Goal: Task Accomplishment & Management: Manage account settings

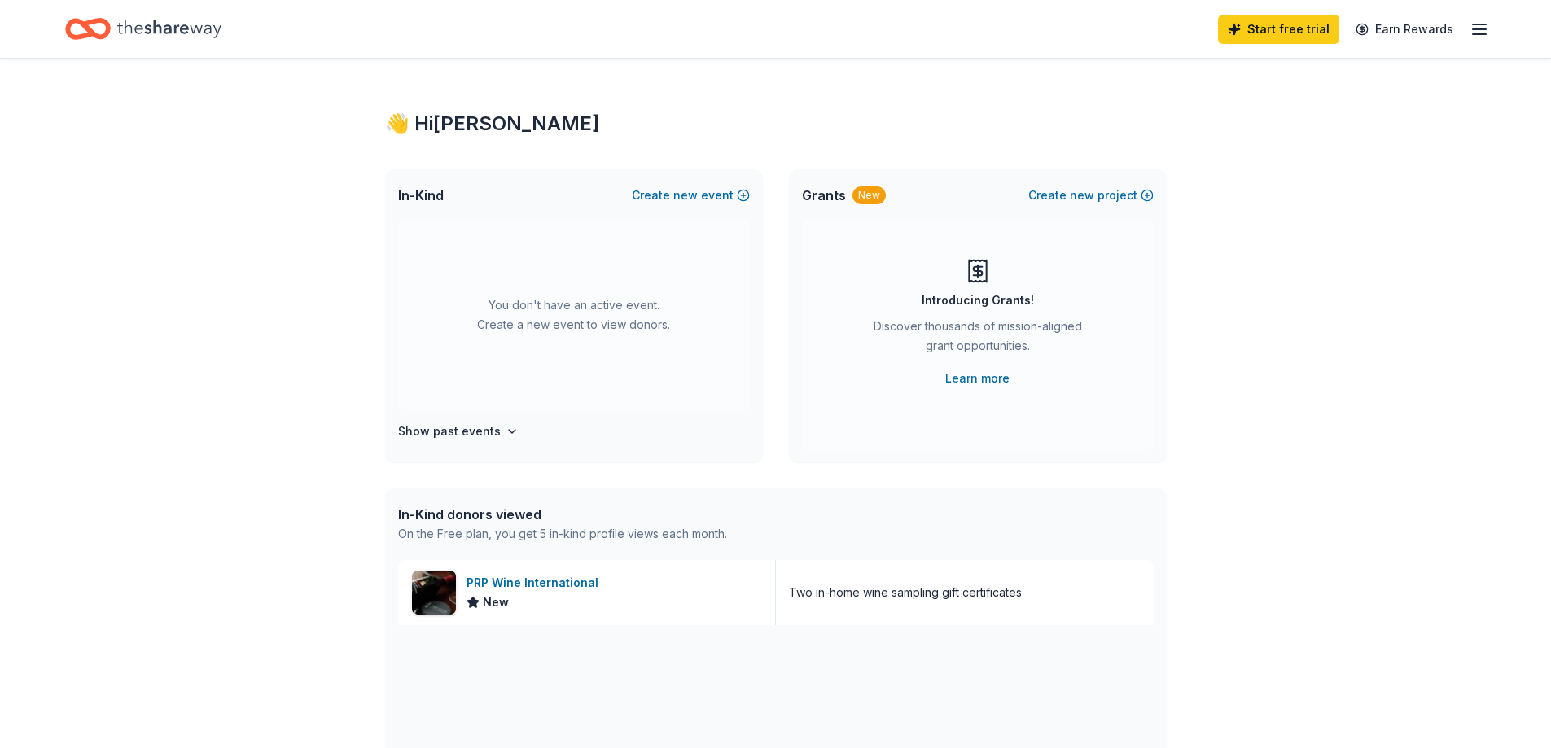
click at [1483, 27] on icon "button" at bounding box center [1480, 30] width 20 height 20
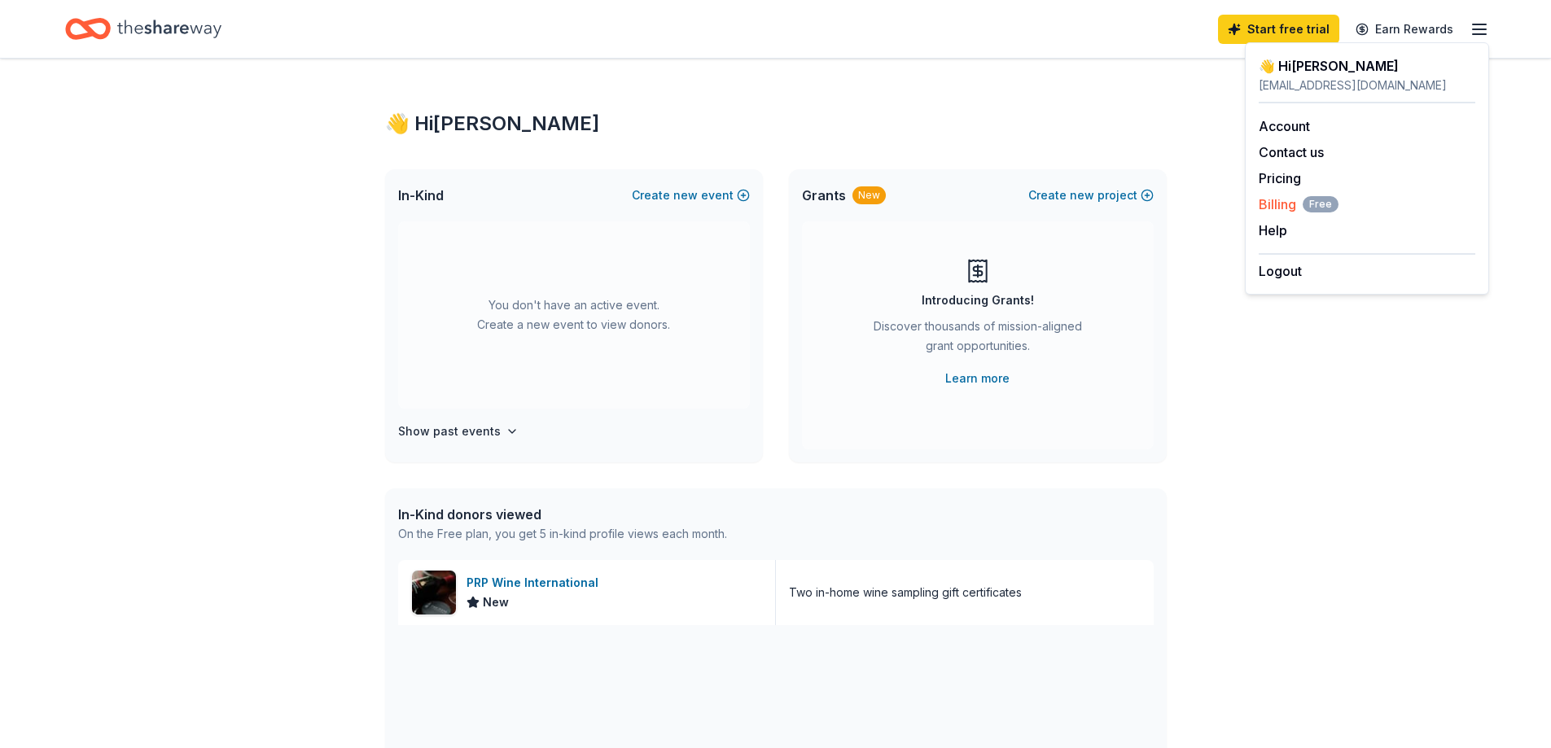
click at [1269, 207] on span "Billing Free" at bounding box center [1299, 205] width 80 height 20
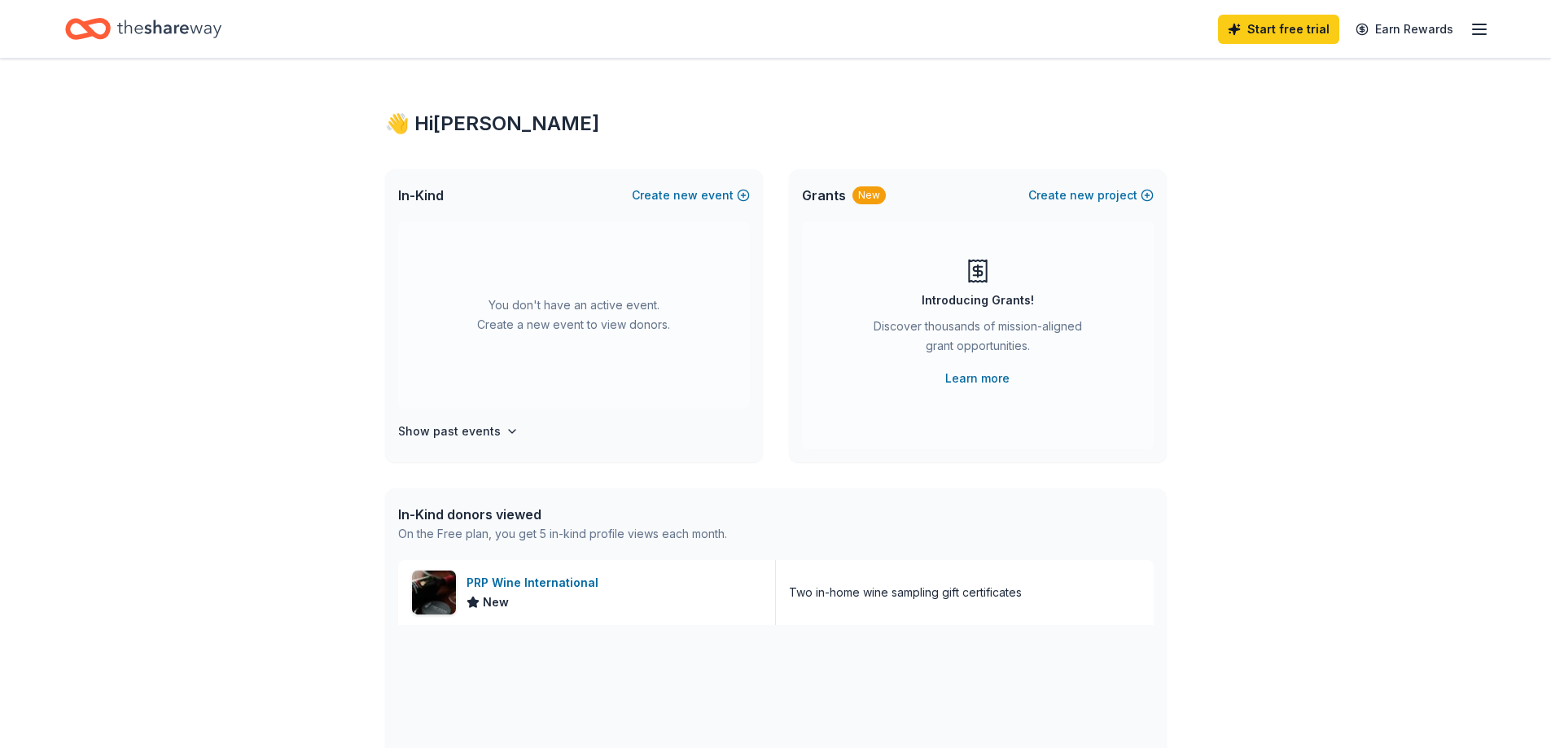
click at [1477, 34] on line "button" at bounding box center [1479, 34] width 13 height 0
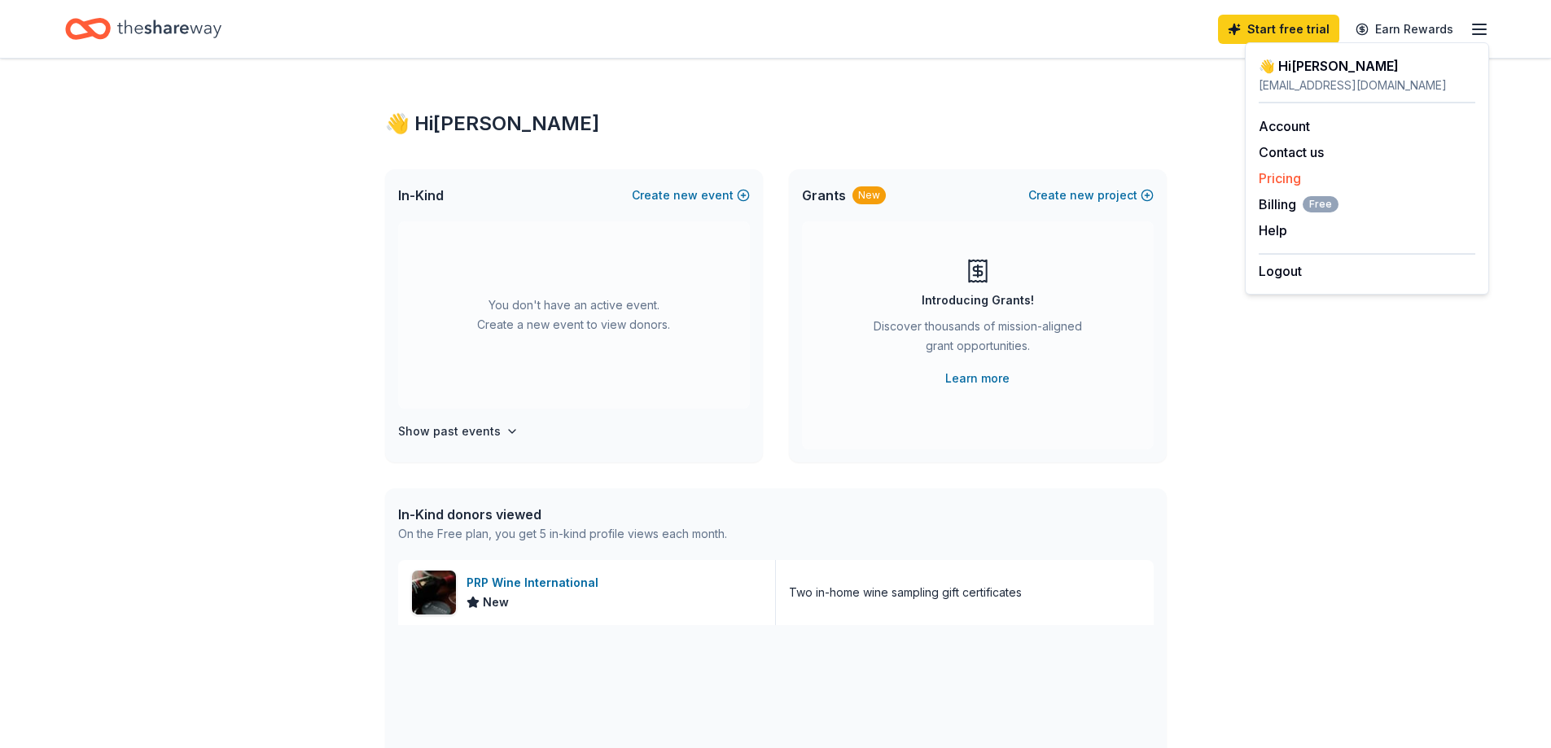
click at [1287, 178] on link "Pricing" at bounding box center [1280, 178] width 42 height 16
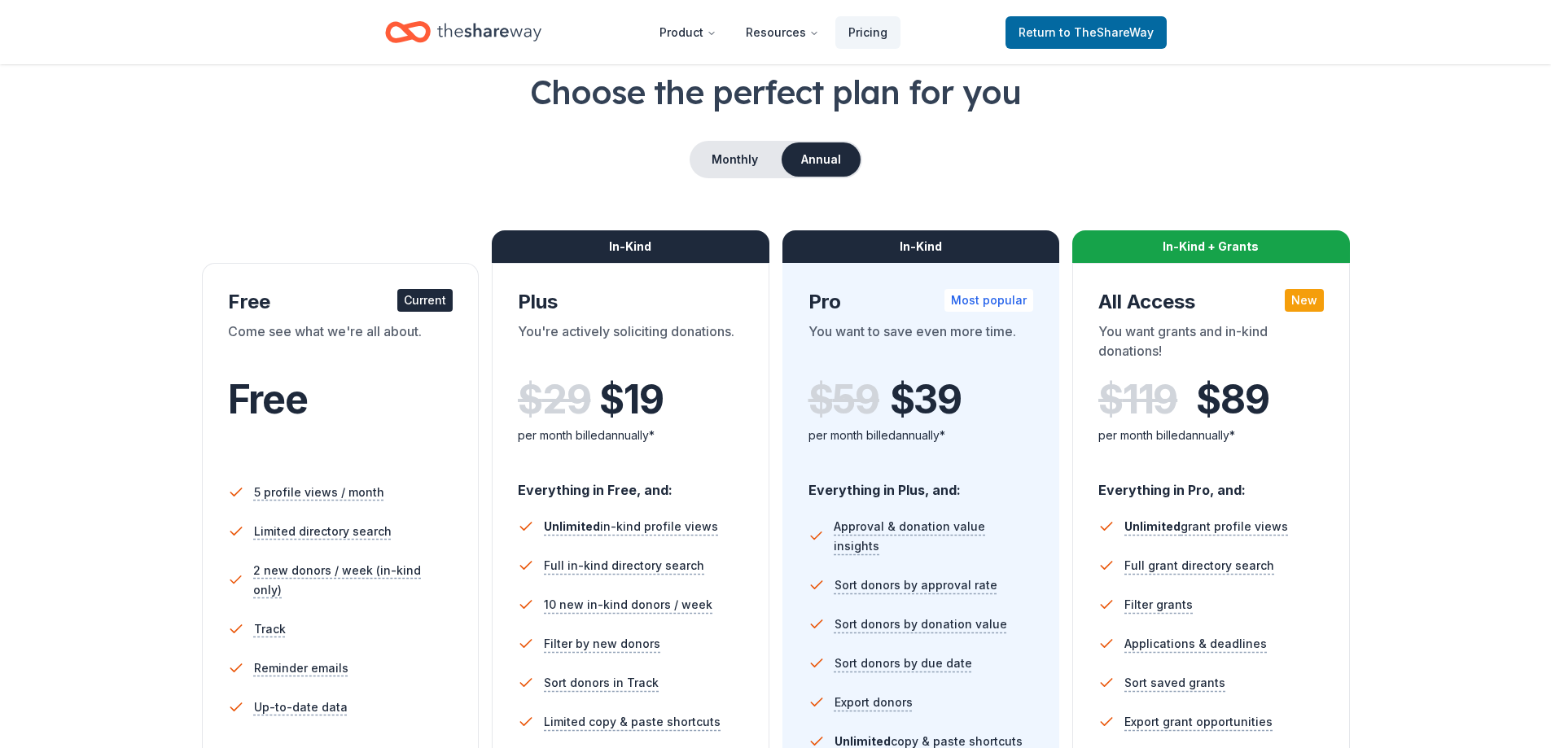
scroll to position [81, 0]
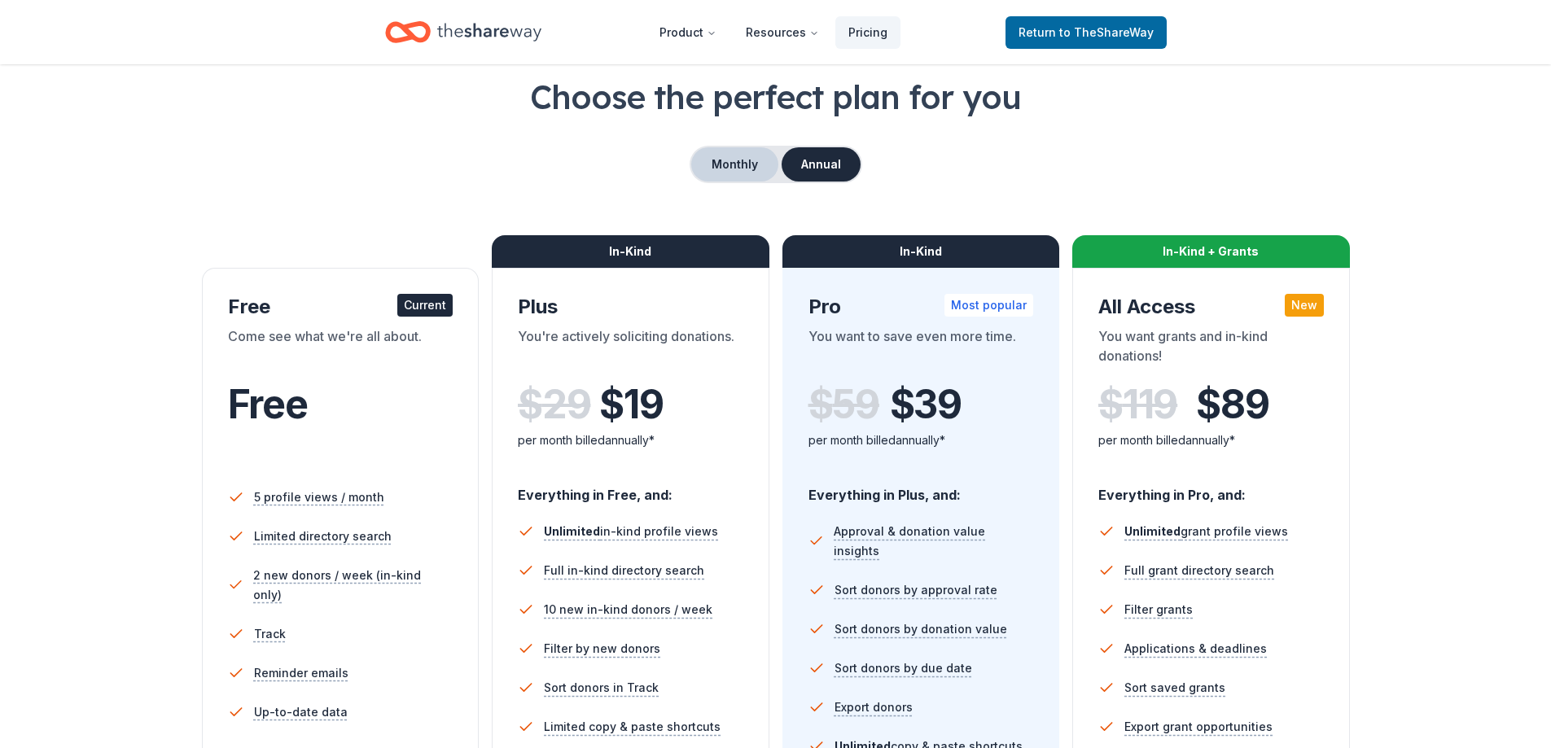
click at [730, 170] on button "Monthly" at bounding box center [734, 164] width 87 height 34
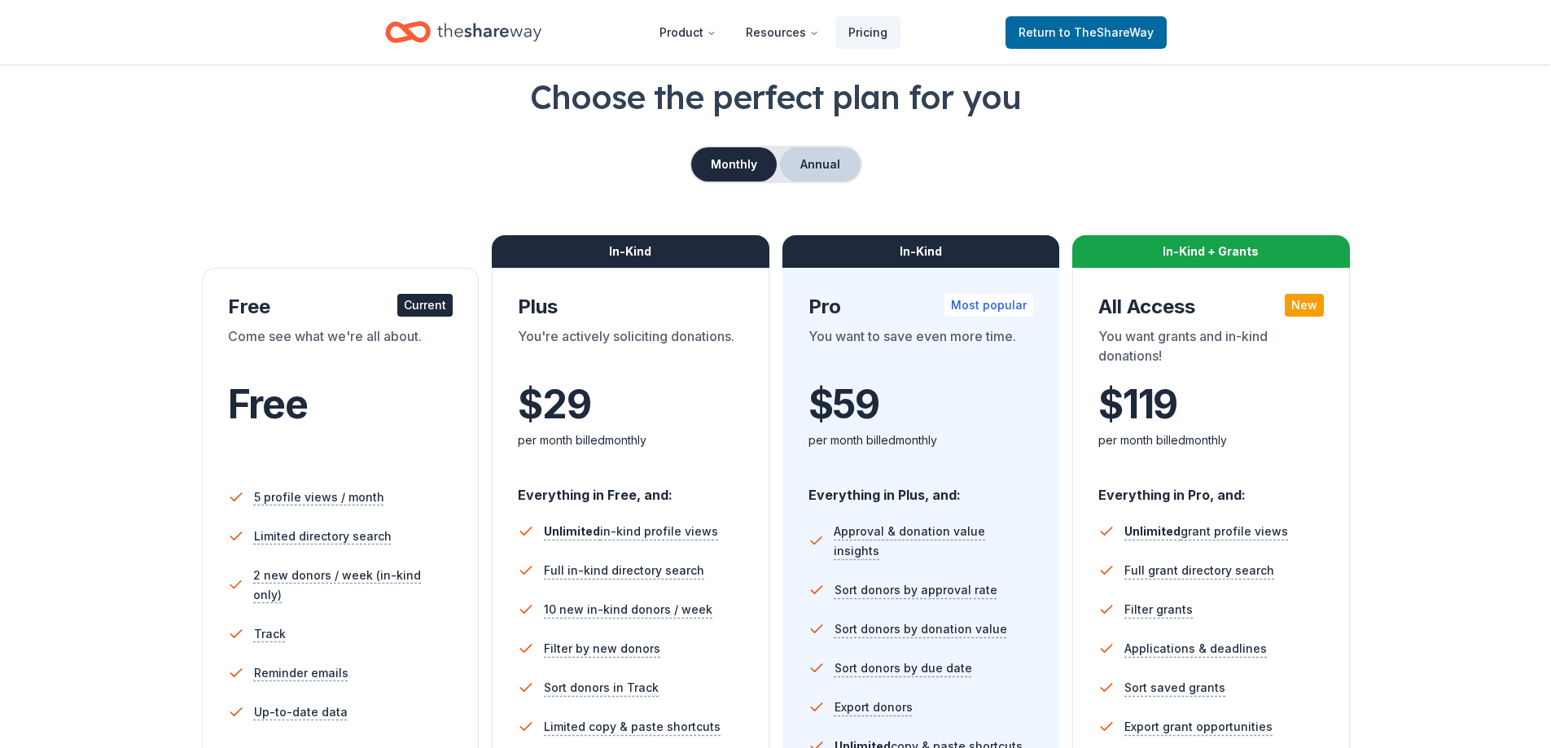
click at [835, 167] on button "Annual" at bounding box center [820, 164] width 81 height 34
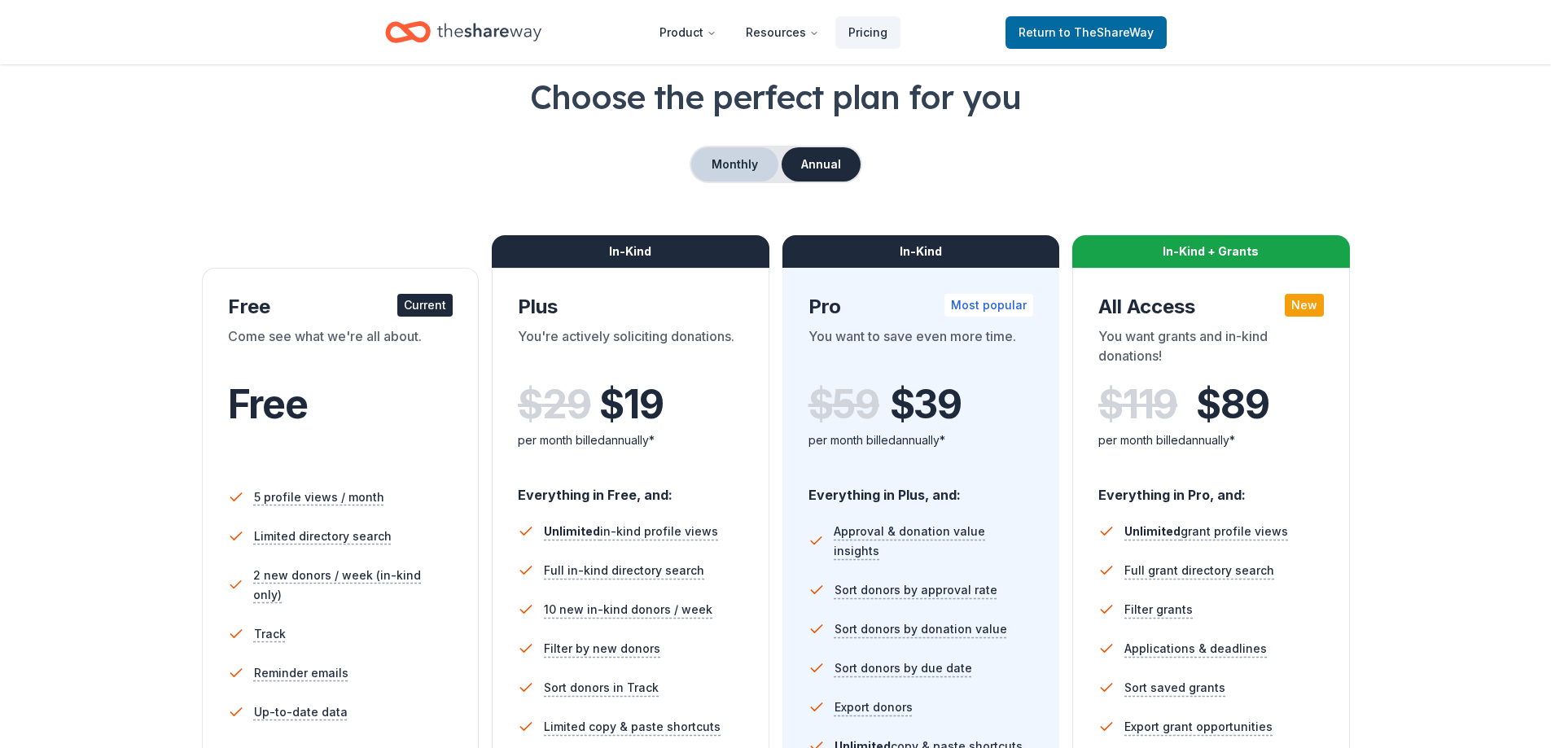
click at [736, 164] on button "Monthly" at bounding box center [734, 164] width 87 height 34
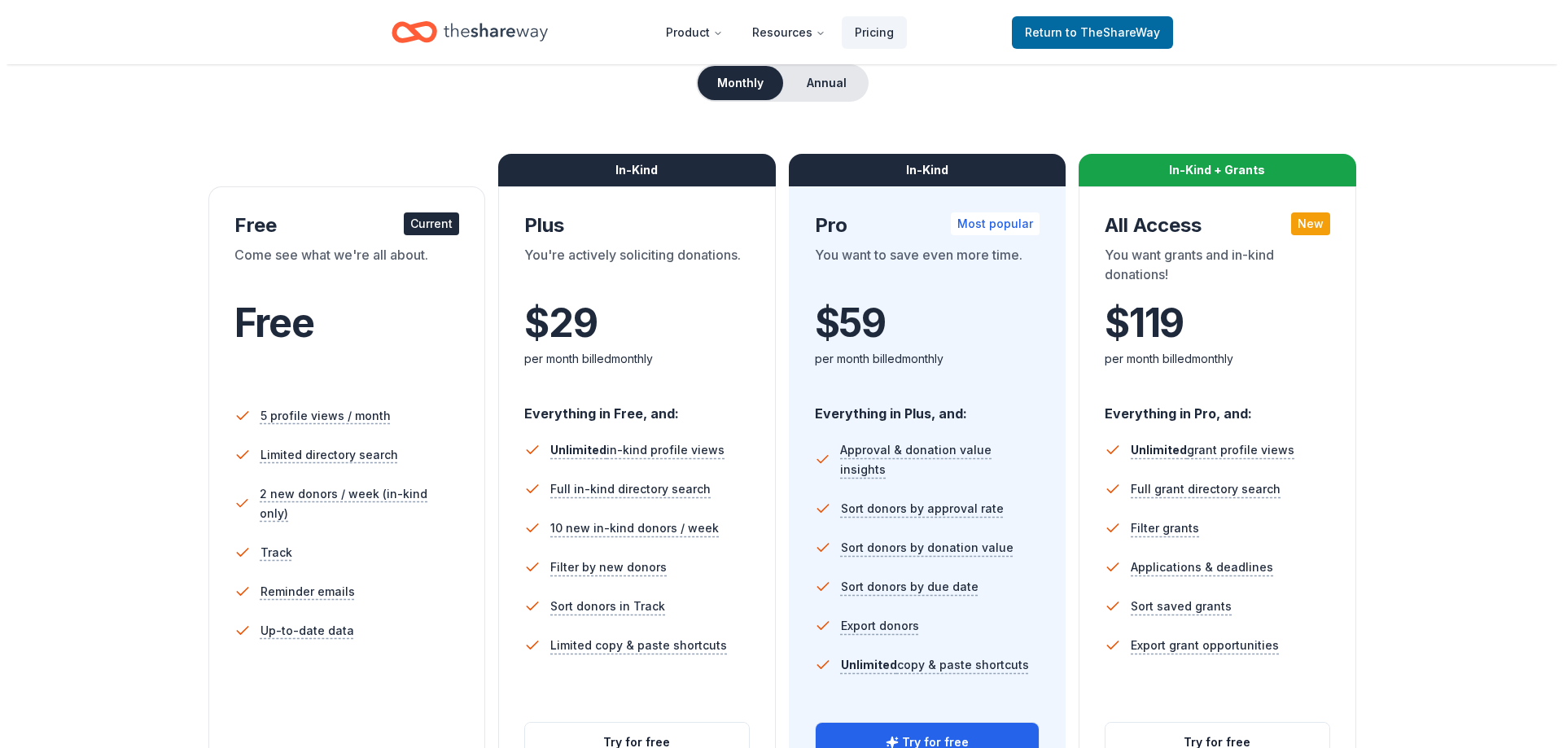
scroll to position [0, 0]
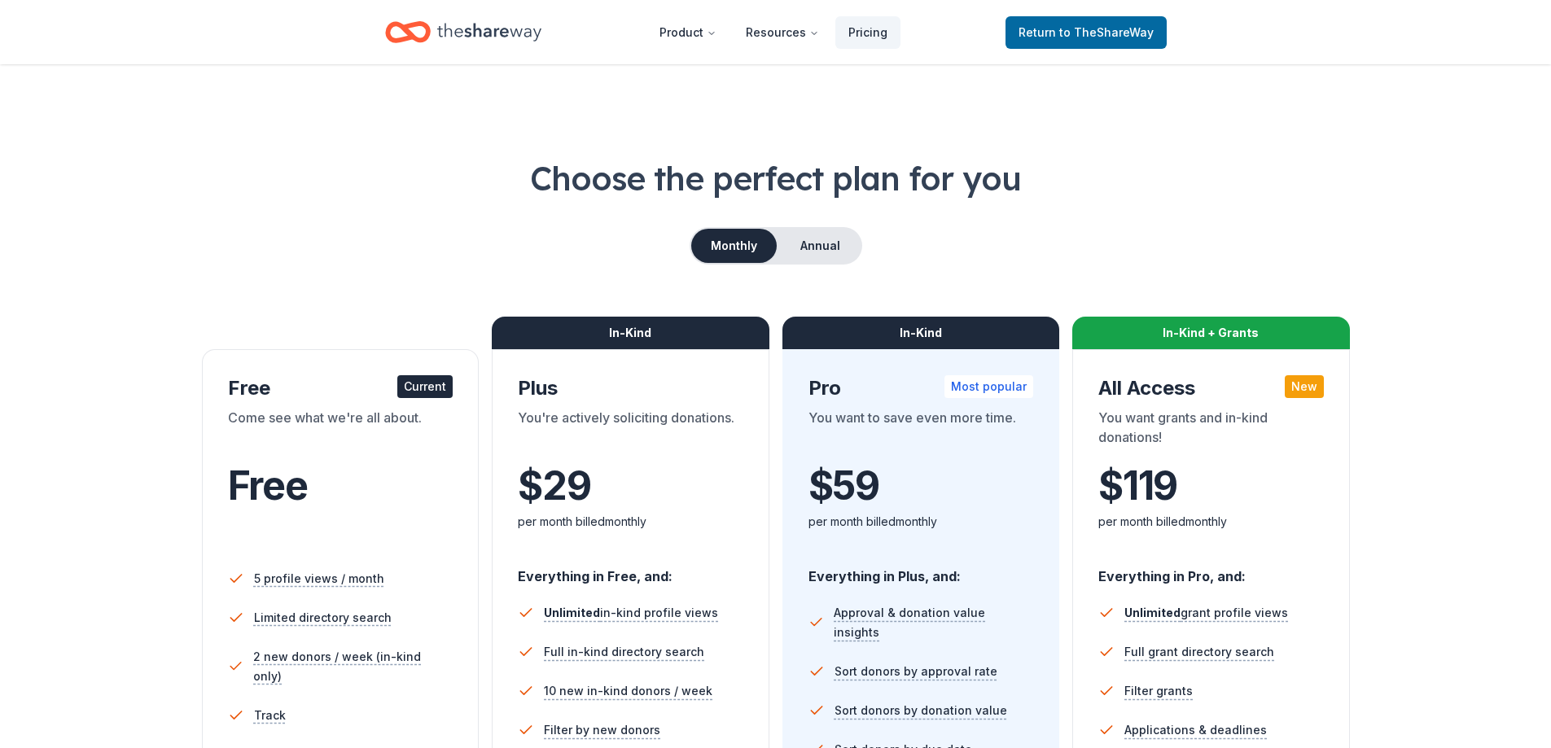
click at [502, 34] on icon "Home" at bounding box center [489, 31] width 104 height 33
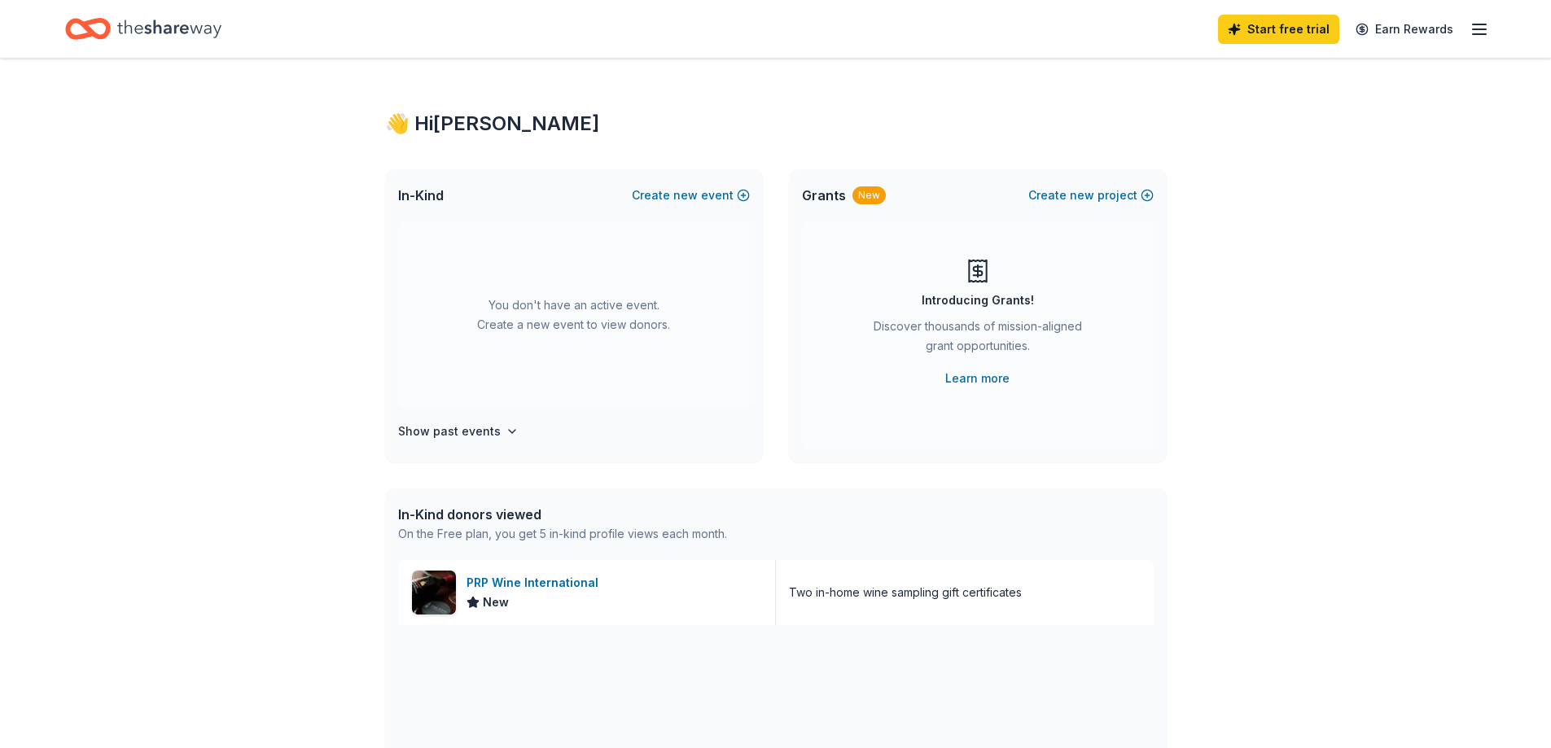
click at [1478, 22] on icon "button" at bounding box center [1480, 30] width 20 height 20
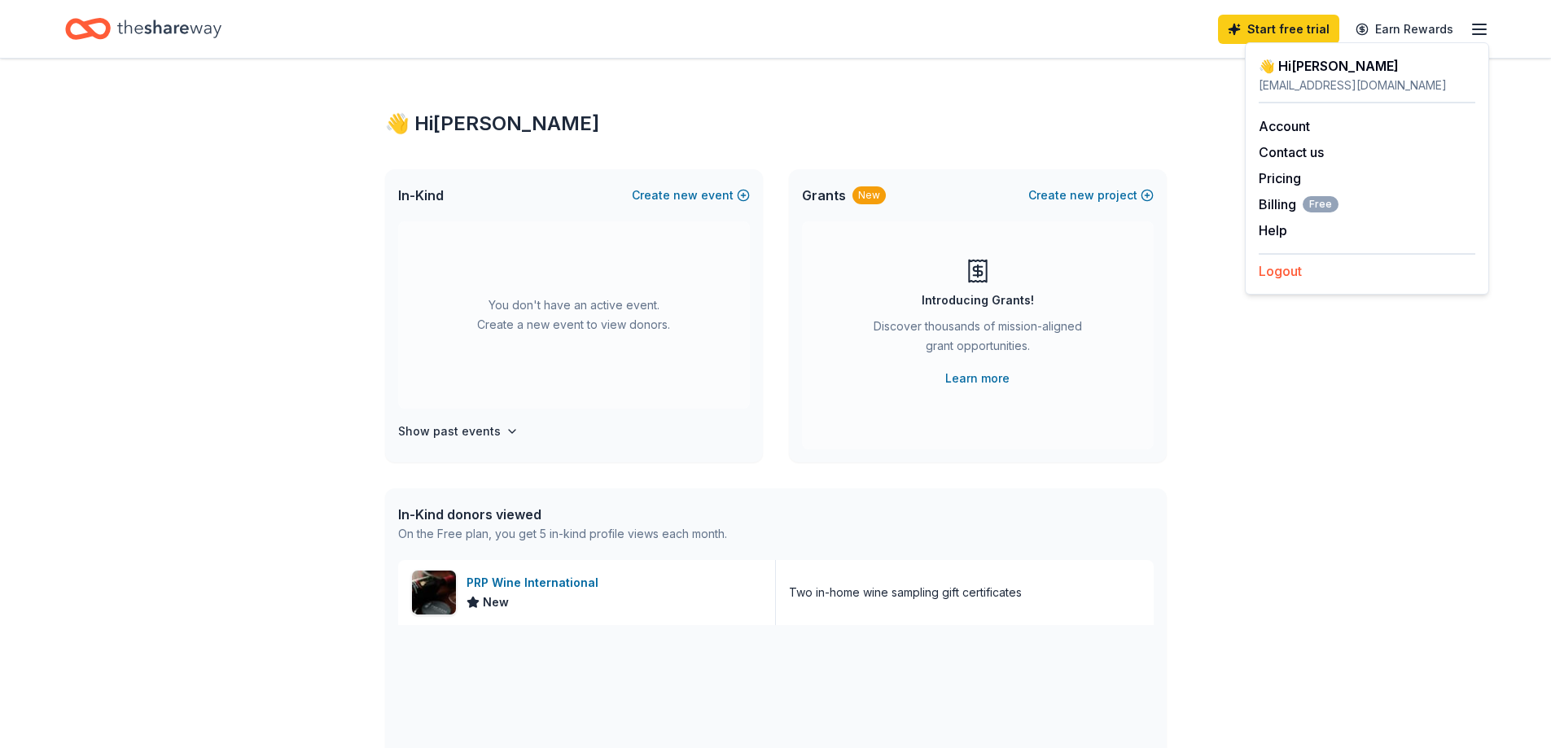
click at [1276, 276] on button "Logout" at bounding box center [1280, 271] width 43 height 20
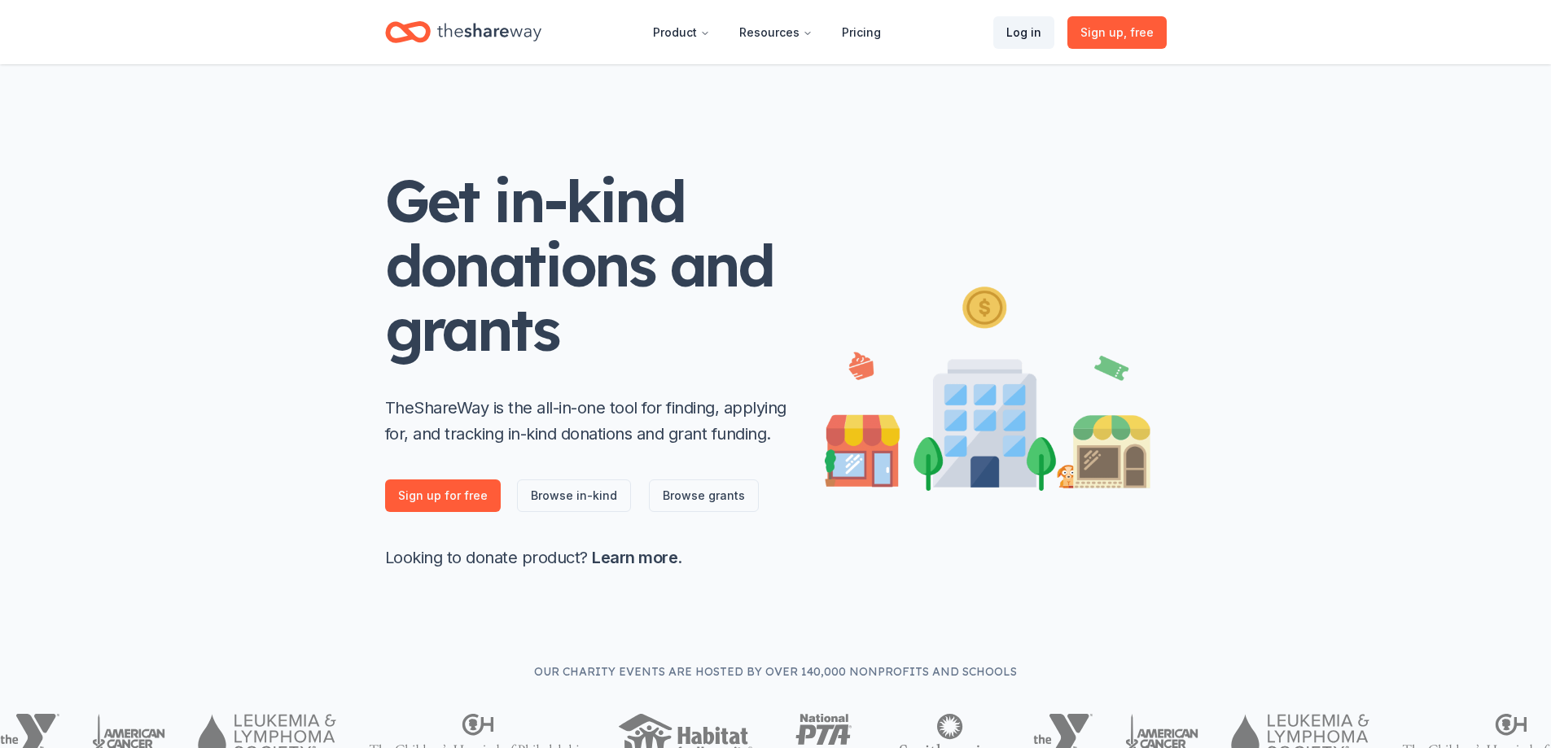
click at [1022, 40] on link "Log in" at bounding box center [1023, 32] width 61 height 33
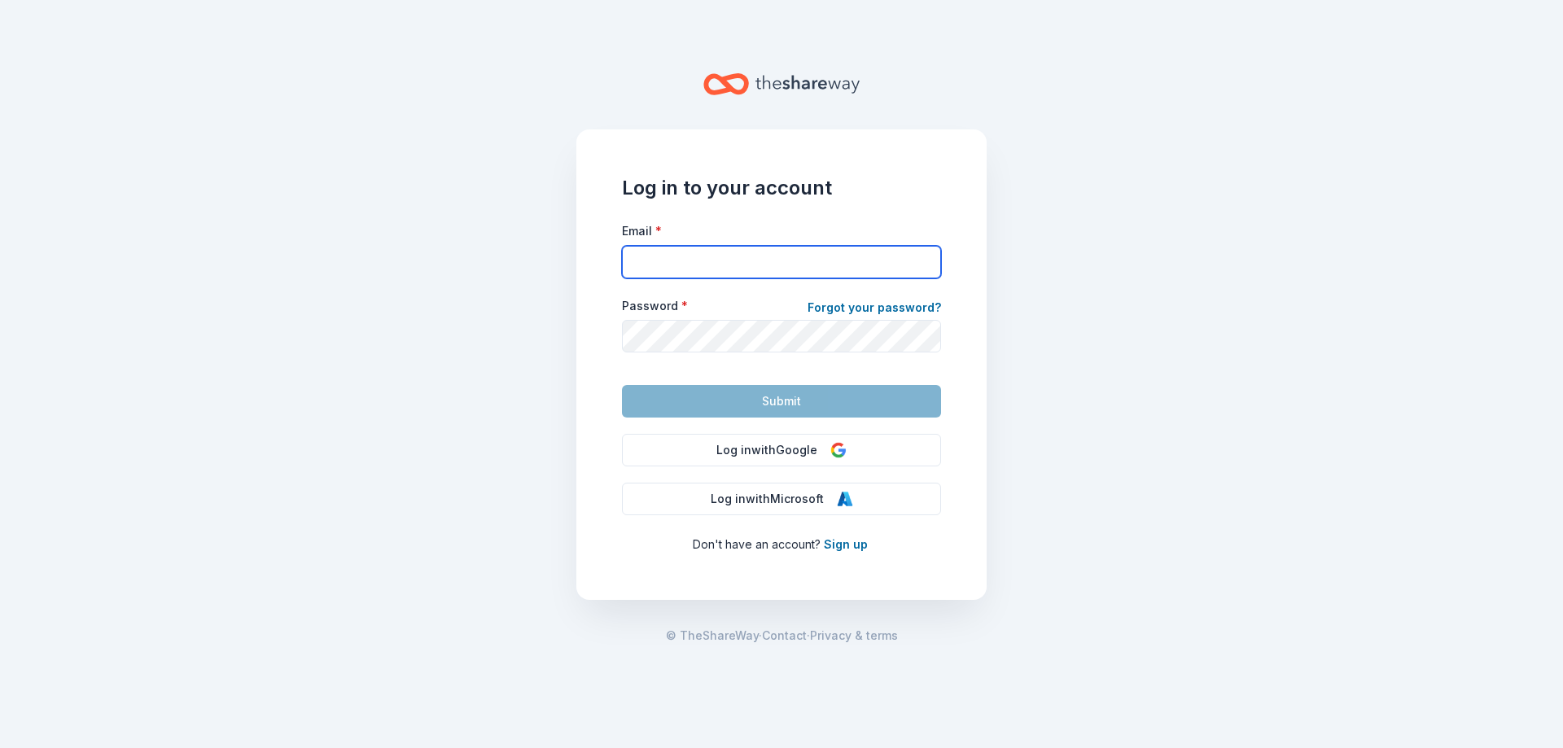
type input "[EMAIL_ADDRESS][DOMAIN_NAME]"
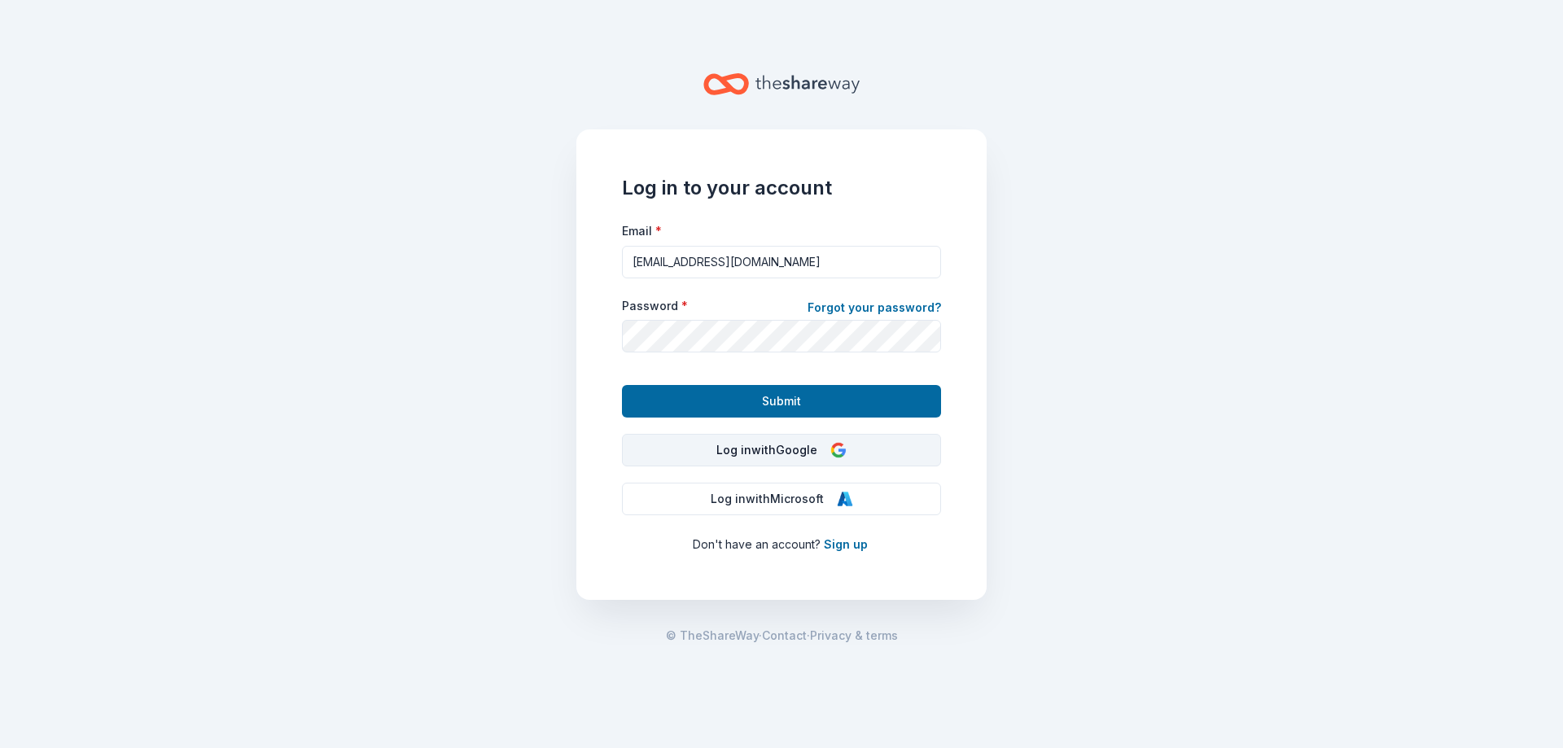
click at [762, 448] on button "Log in with Google" at bounding box center [781, 450] width 319 height 33
